Goal: Task Accomplishment & Management: Manage account settings

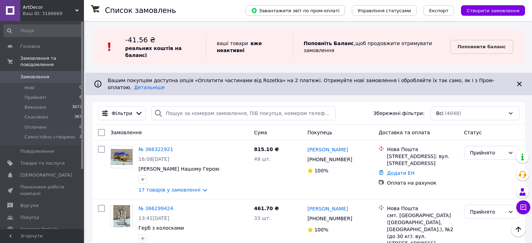
scroll to position [245, 0]
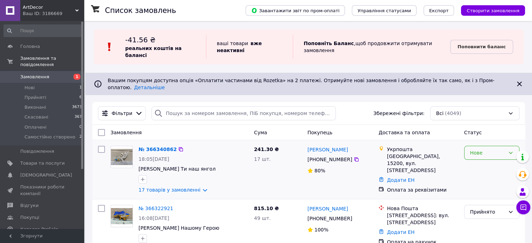
click at [489, 146] on div "Нове" at bounding box center [491, 153] width 55 height 14
click at [486, 158] on li "Прийнято" at bounding box center [491, 155] width 55 height 13
drag, startPoint x: 537, startPoint y: 105, endPoint x: 39, endPoint y: 71, distance: 498.5
click at [39, 74] on span "Замовлення" at bounding box center [34, 77] width 29 height 6
